Goal: Share content: Share content

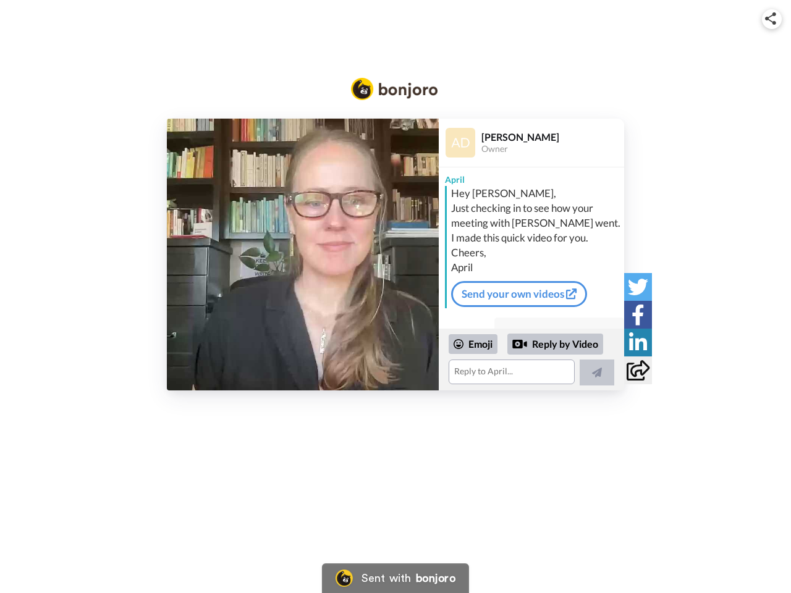
click at [772, 19] on img at bounding box center [770, 18] width 11 height 12
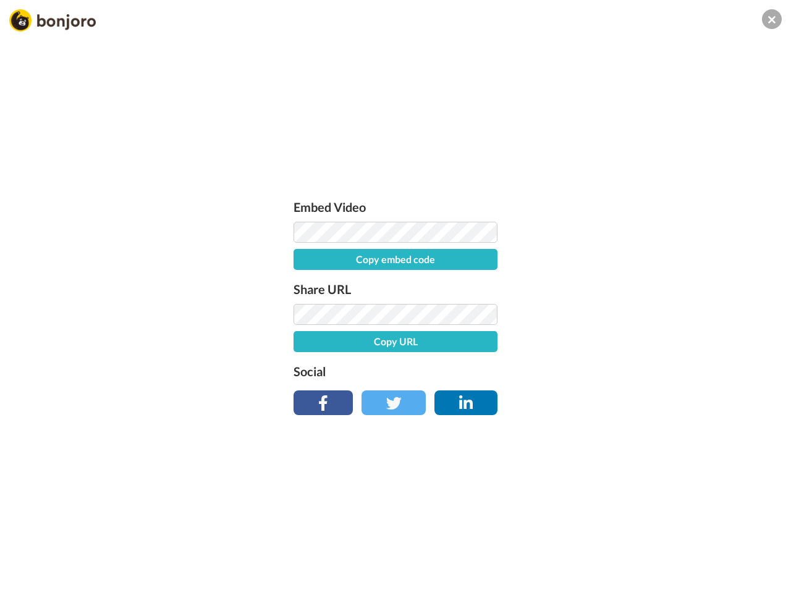
click at [303, 255] on button "Copy embed code" at bounding box center [395, 259] width 204 height 21
click at [531, 360] on div "Embed Video Embed code copied! Share URL Copy URL Social" at bounding box center [395, 363] width 791 height 593
click at [473, 344] on button "Copy URL" at bounding box center [395, 341] width 204 height 21
click at [555, 344] on div "Embed Video Embed code copied! Share URL Copy URL Social" at bounding box center [395, 363] width 791 height 593
click at [597, 373] on div "Embed Video Embed code copied! Share URL URL copied! Social" at bounding box center [395, 363] width 791 height 593
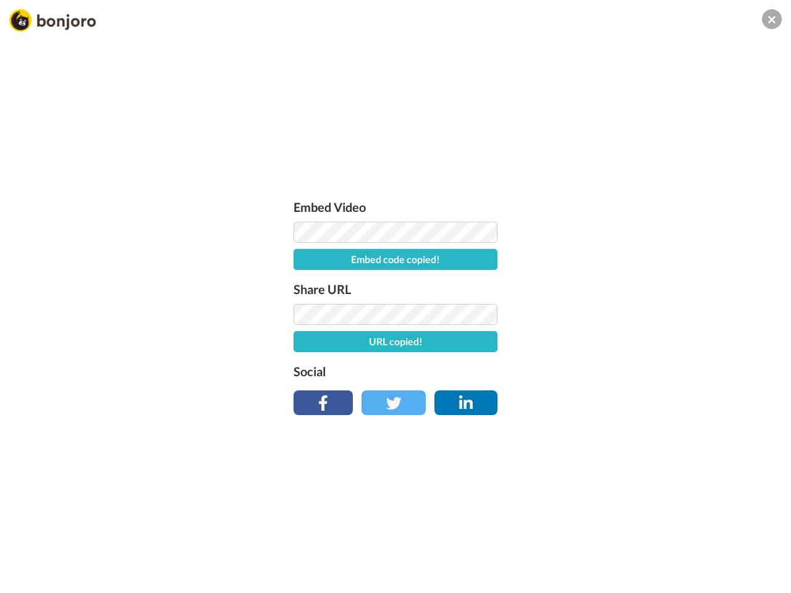
click at [638, 287] on div "Embed Video Embed code copied! Share URL URL copied! Social" at bounding box center [395, 363] width 791 height 593
click at [638, 314] on div "Embed Video Embed code copied! Share URL URL copied! Social" at bounding box center [395, 363] width 791 height 593
click at [638, 342] on div "Embed Video Embed code copied! Share URL URL copied! Social" at bounding box center [395, 363] width 791 height 593
click at [638, 370] on div "Embed Video Embed code copied! Share URL URL copied! Social" at bounding box center [395, 363] width 791 height 593
